Goal: Communication & Community: Connect with others

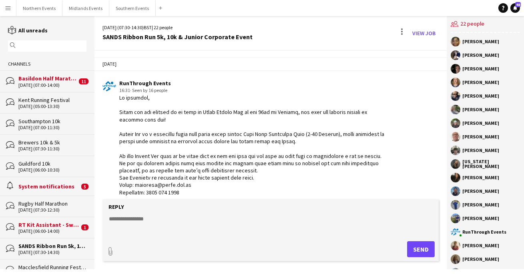
scroll to position [64, 0]
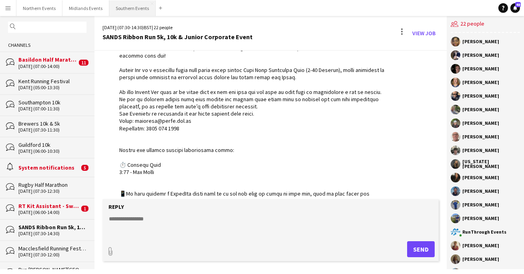
click at [120, 6] on button "Southern Events Close" at bounding box center [132, 8] width 46 height 16
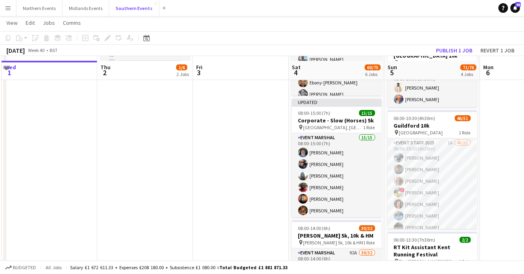
scroll to position [186, 0]
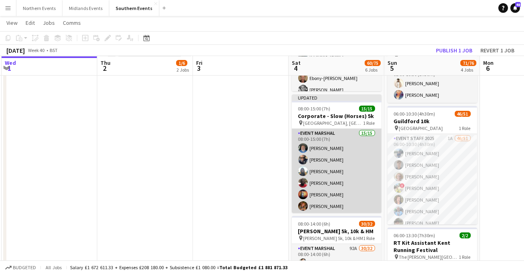
click at [335, 175] on app-card-role "Event Marshal 15/15 08:00-15:00 (7h) [PERSON_NAME] [PERSON_NAME] [PERSON_NAME] …" at bounding box center [337, 224] width 90 height 190
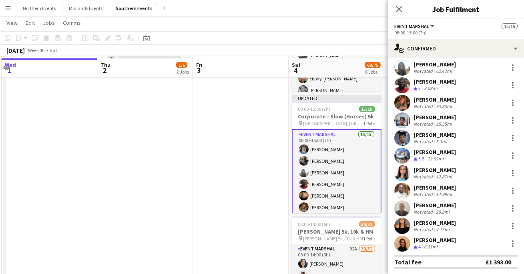
scroll to position [195, 0]
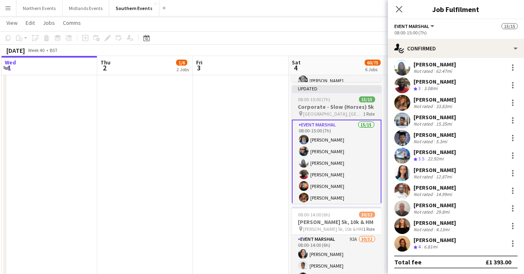
click at [326, 113] on span "[GEOGRAPHIC_DATA], [GEOGRAPHIC_DATA]" at bounding box center [333, 114] width 60 height 6
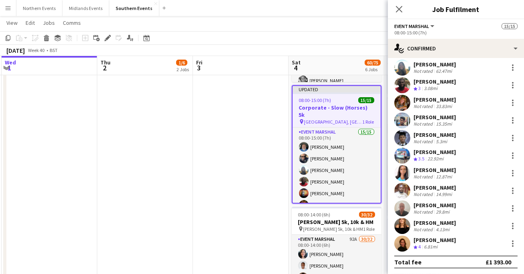
click at [398, 15] on div "Close pop-in" at bounding box center [399, 9] width 22 height 18
click at [399, 8] on icon at bounding box center [399, 9] width 8 height 8
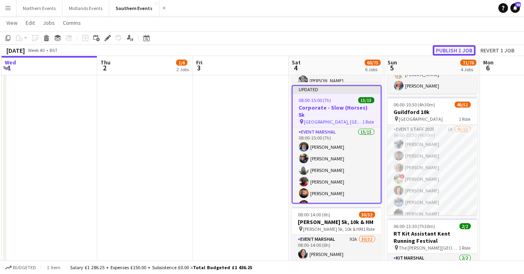
click at [452, 48] on button "Publish 1 job" at bounding box center [454, 50] width 43 height 10
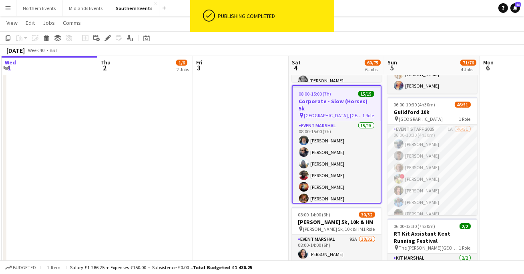
click at [338, 113] on span "[GEOGRAPHIC_DATA], [GEOGRAPHIC_DATA]" at bounding box center [333, 116] width 58 height 6
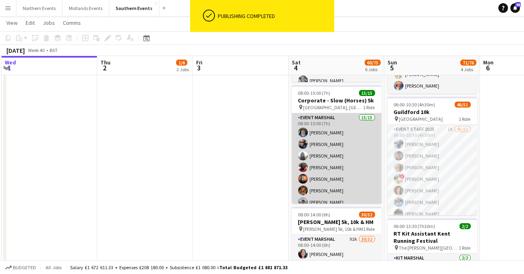
click at [336, 145] on app-card-role "Event Marshal 15/15 08:00-15:00 (7h) [PERSON_NAME] [PERSON_NAME] [PERSON_NAME] …" at bounding box center [337, 208] width 90 height 190
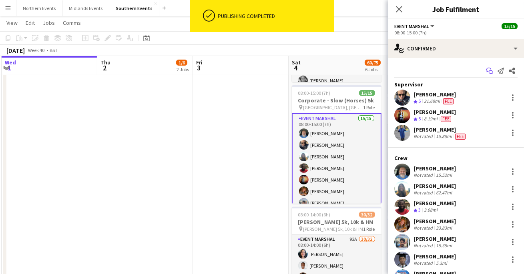
click at [489, 69] on icon "Start chat" at bounding box center [489, 71] width 6 height 6
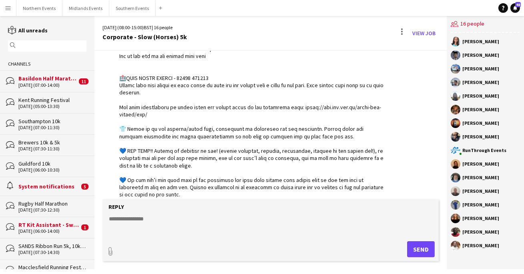
scroll to position [1609, 0]
